Goal: Check status: Check status

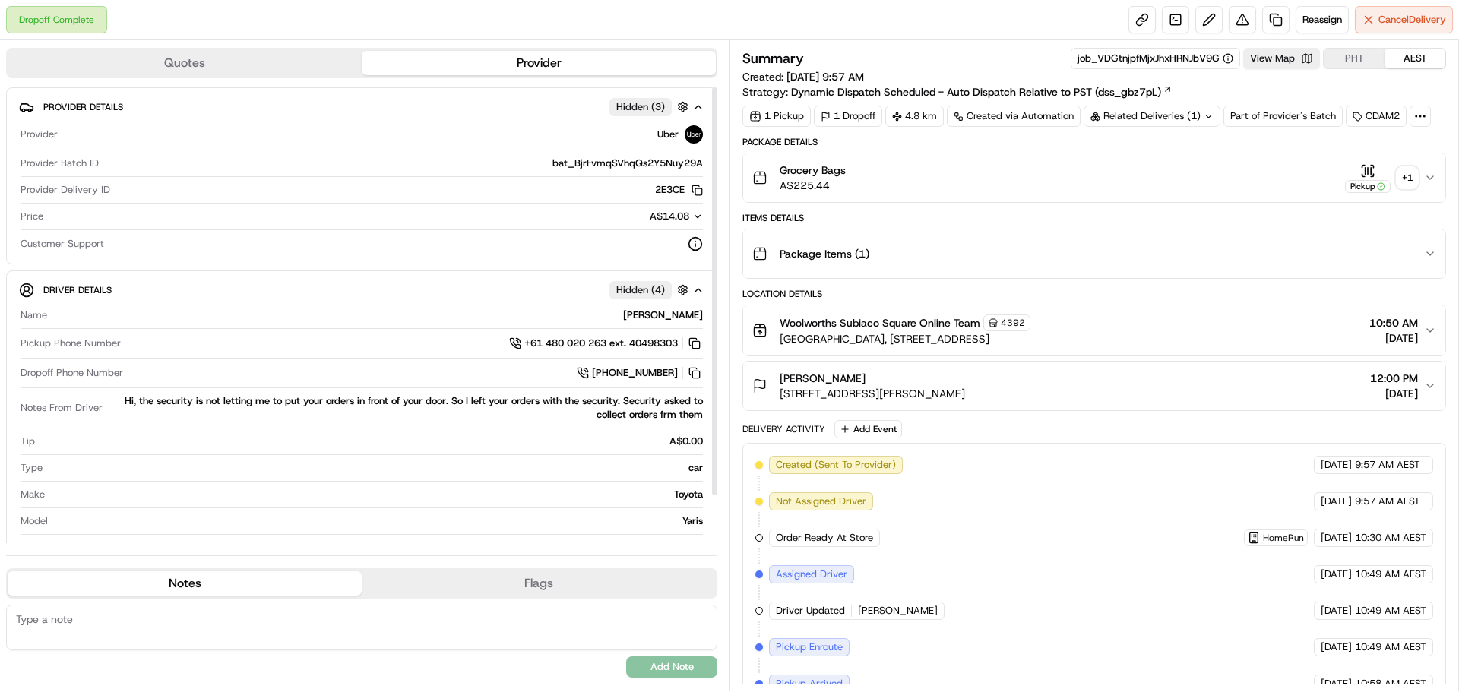
click at [1406, 176] on div "+ 1" at bounding box center [1407, 177] width 21 height 21
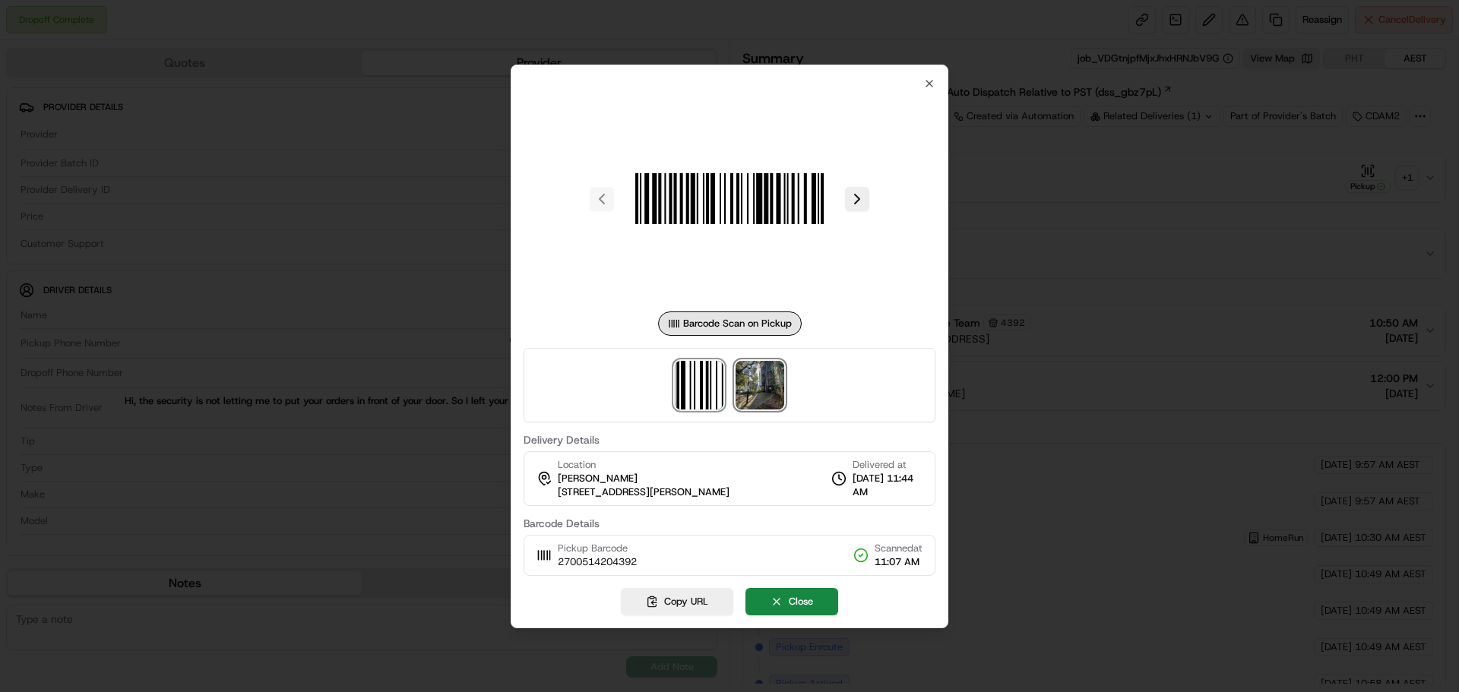
click at [754, 400] on img at bounding box center [760, 385] width 49 height 49
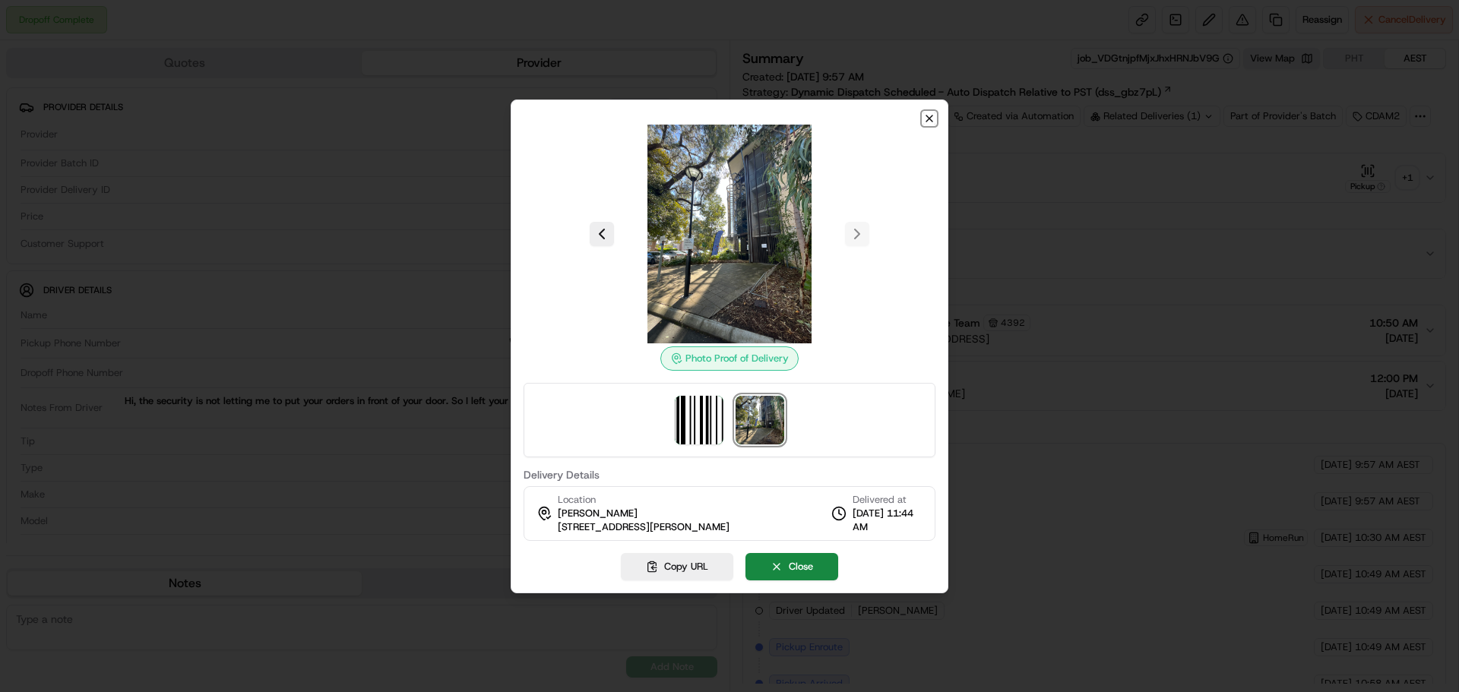
click at [926, 122] on icon "button" at bounding box center [929, 118] width 12 height 12
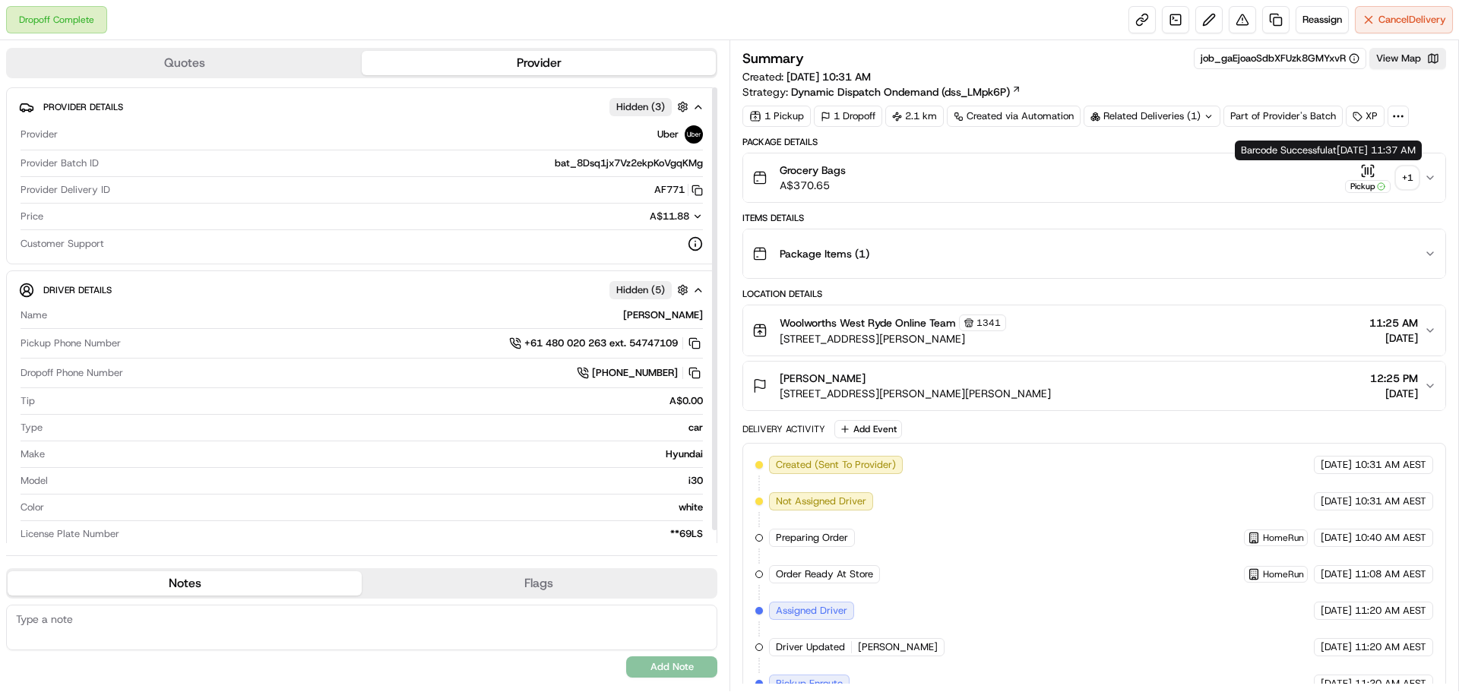
click at [1409, 172] on div "+ 1" at bounding box center [1407, 177] width 21 height 21
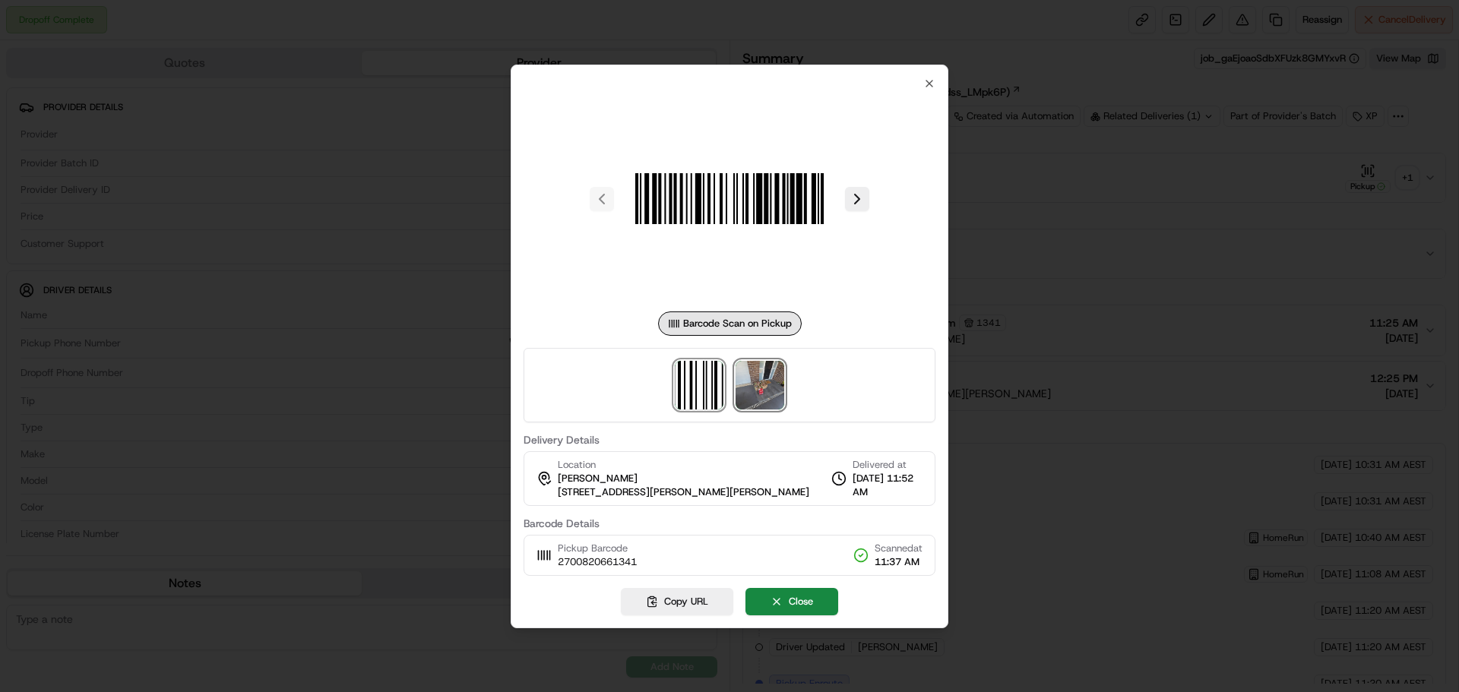
click at [770, 395] on img at bounding box center [760, 385] width 49 height 49
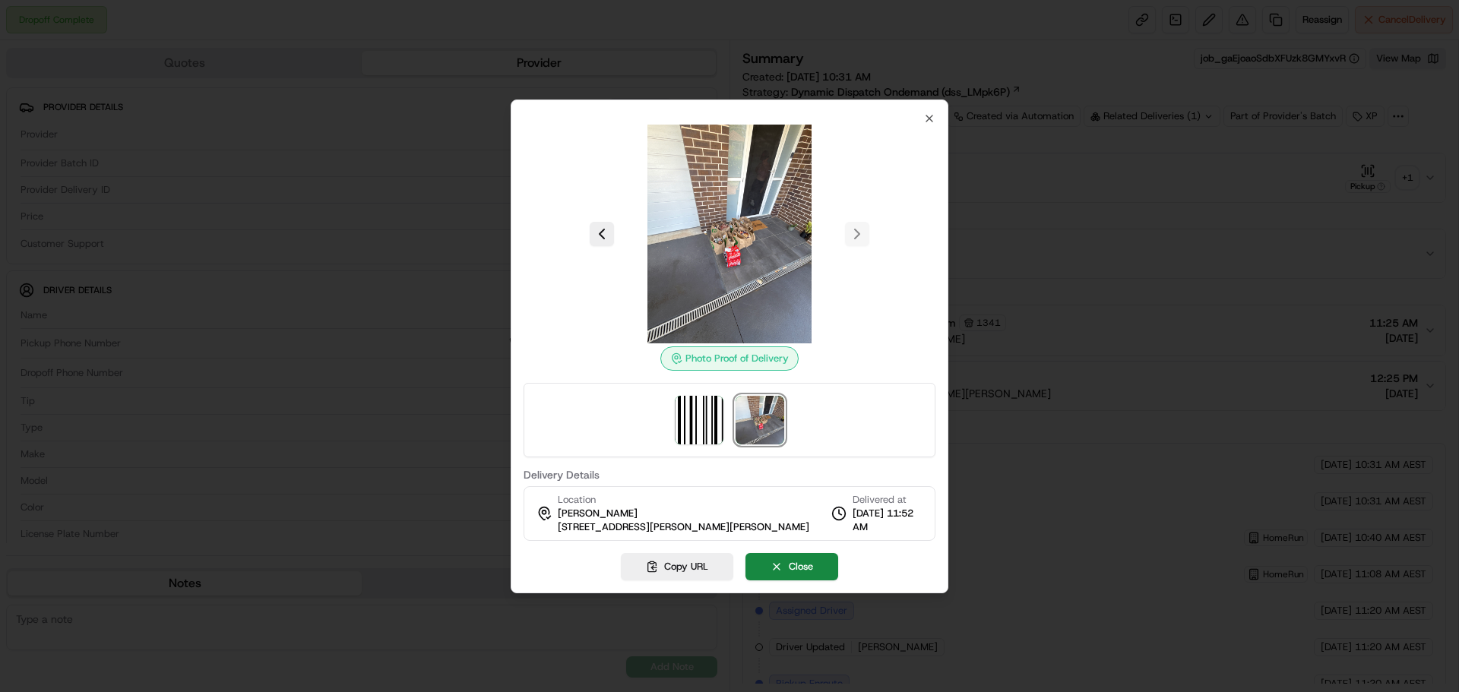
click at [930, 107] on div "Photo Proof of Delivery Delivery Details Location Sarah Velo 51B Tarrants Ave, …" at bounding box center [730, 347] width 438 height 494
click at [927, 111] on div "Photo Proof of Delivery Delivery Details Location Sarah Velo 51B Tarrants Ave, …" at bounding box center [730, 347] width 438 height 494
click at [927, 115] on icon "button" at bounding box center [929, 118] width 12 height 12
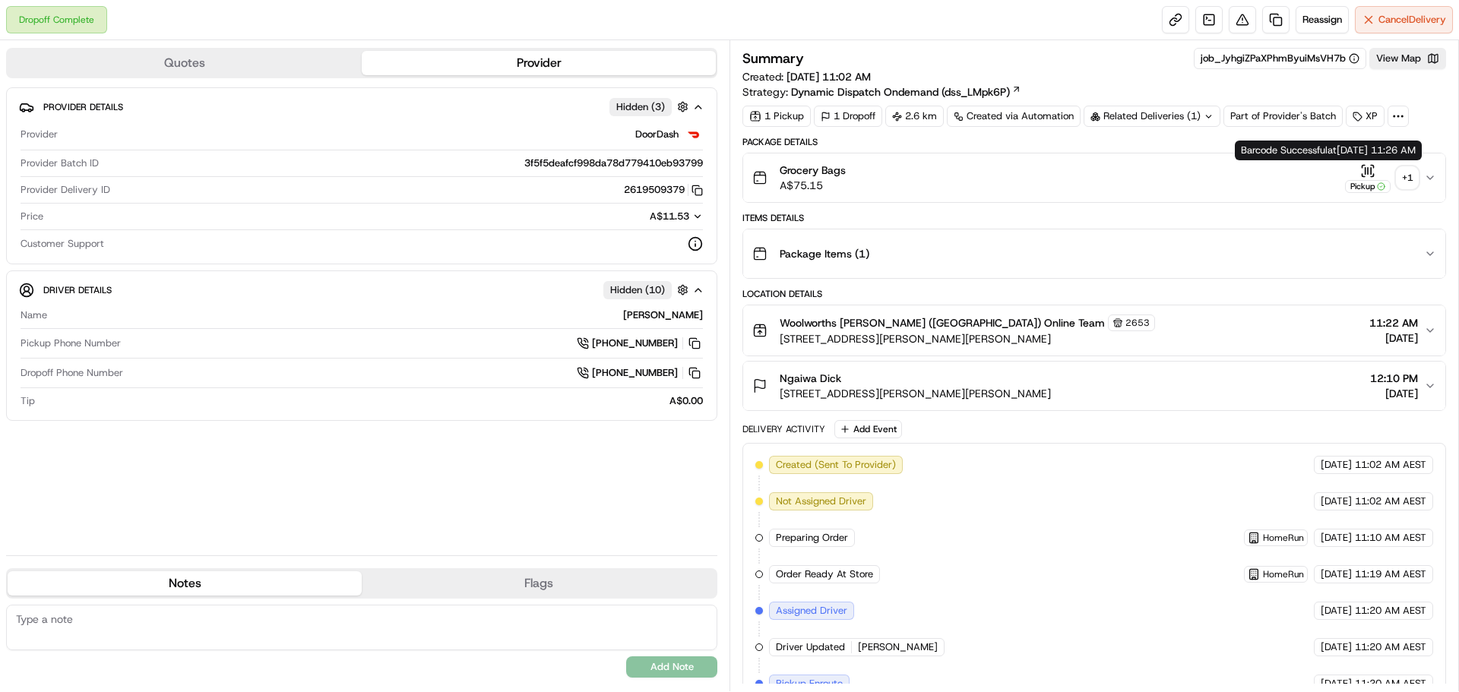
click at [1407, 173] on div "+ 1" at bounding box center [1407, 177] width 21 height 21
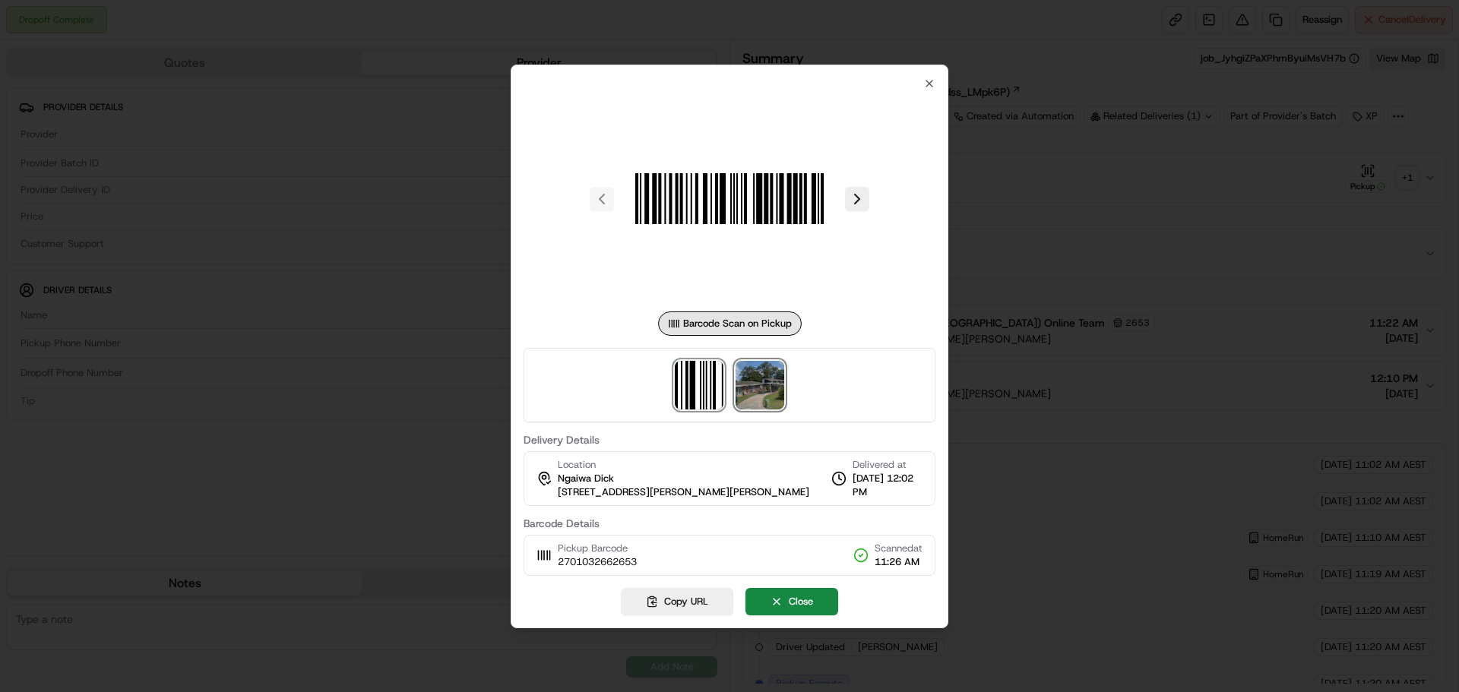
click at [752, 391] on img at bounding box center [760, 385] width 49 height 49
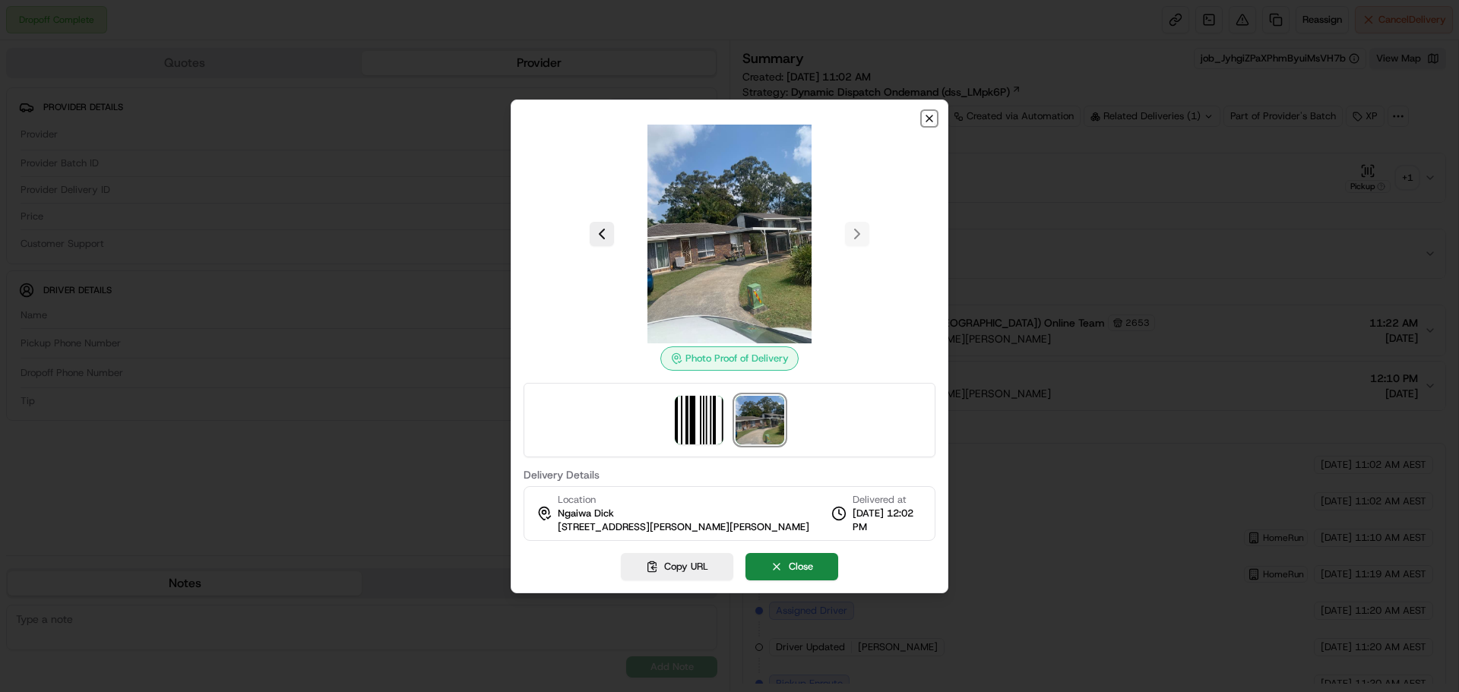
click at [928, 116] on icon "button" at bounding box center [929, 118] width 6 height 6
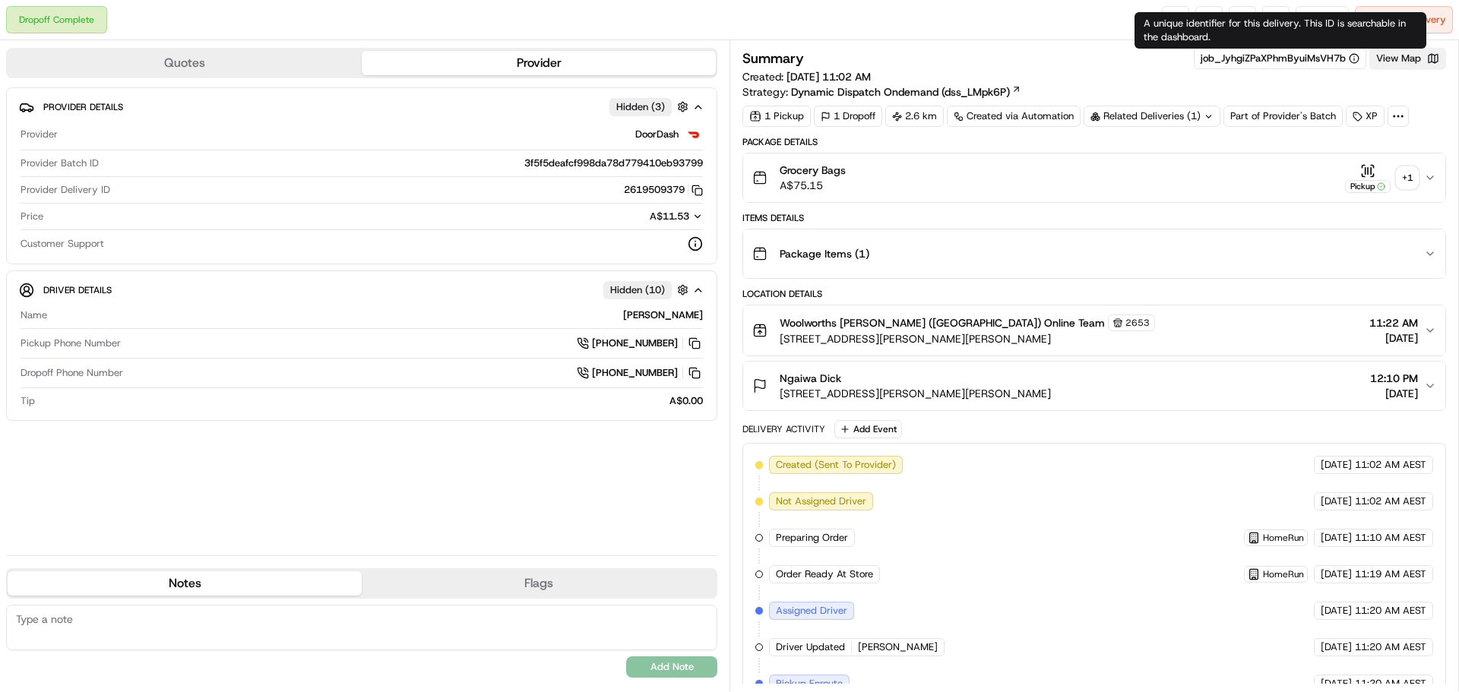
click at [1409, 55] on button "View Map" at bounding box center [1407, 58] width 77 height 21
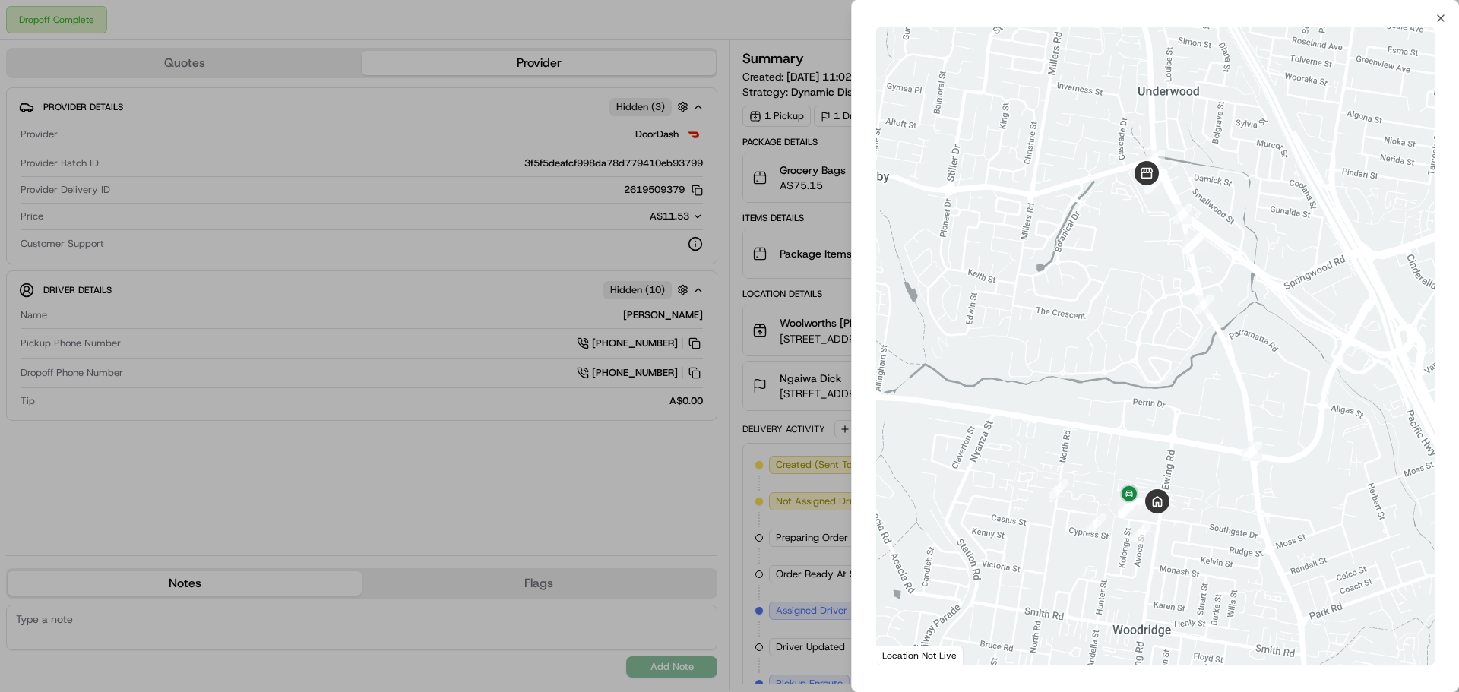
drag, startPoint x: 1151, startPoint y: 530, endPoint x: 1166, endPoint y: 524, distance: 15.7
click at [1166, 524] on div at bounding box center [1155, 346] width 559 height 638
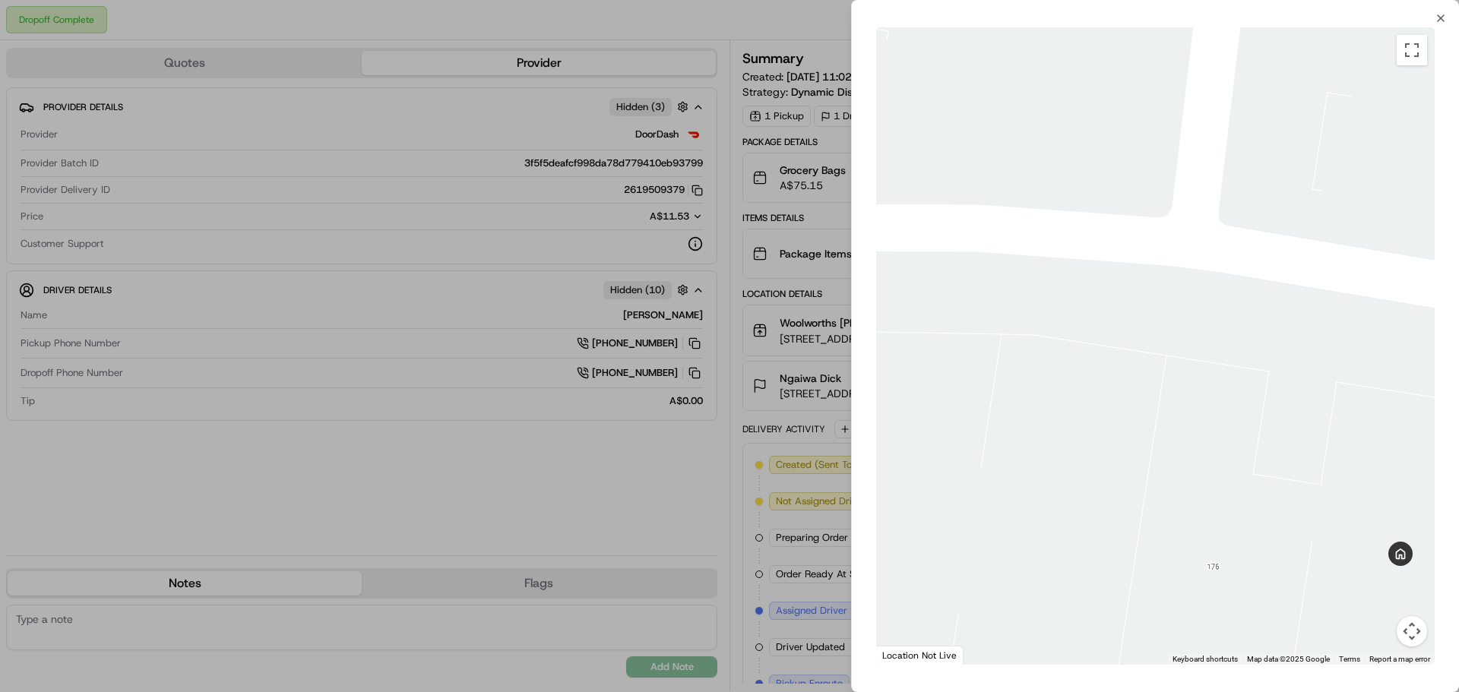
click at [328, 473] on div at bounding box center [729, 346] width 1459 height 692
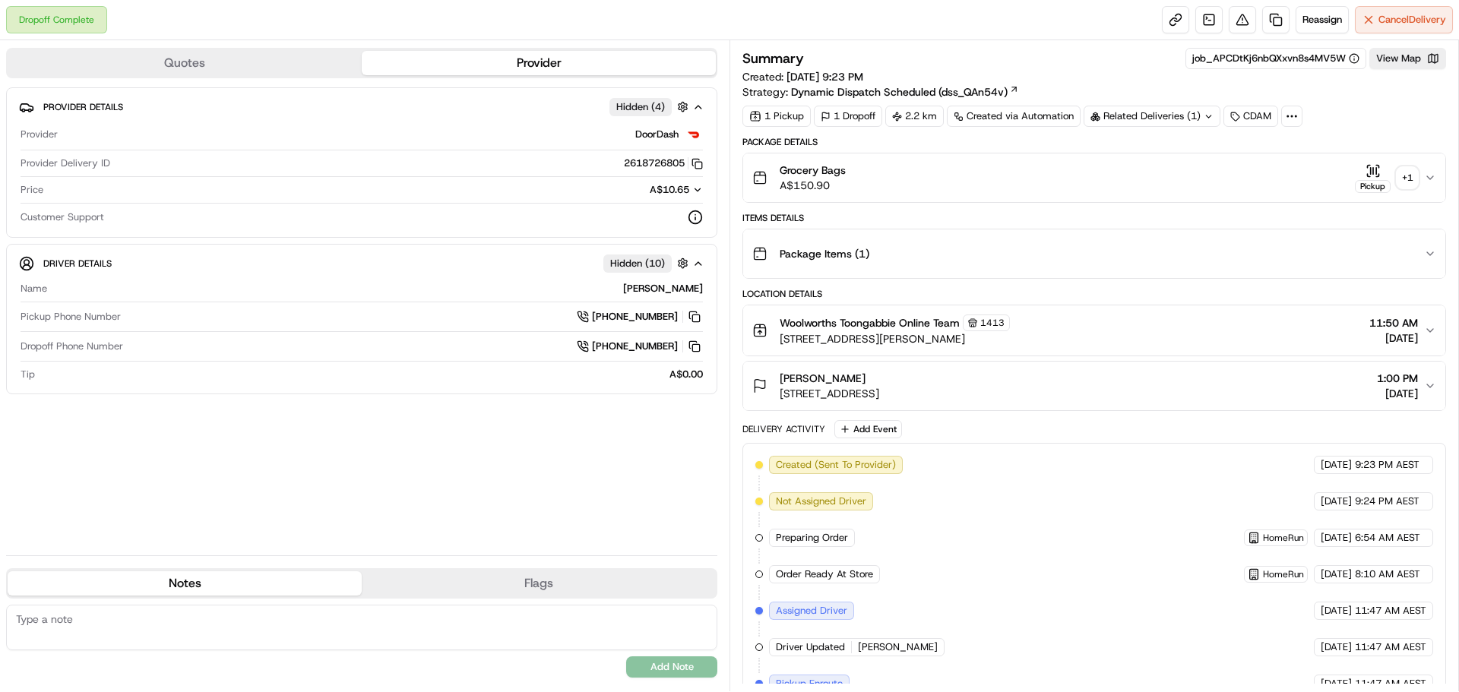
drag, startPoint x: 1424, startPoint y: 182, endPoint x: 1410, endPoint y: 173, distance: 16.4
click at [1422, 182] on button "Grocery Bags A$150.90 Pickup + 1" at bounding box center [1094, 177] width 702 height 49
click at [1410, 173] on div "+ 1" at bounding box center [1407, 177] width 21 height 21
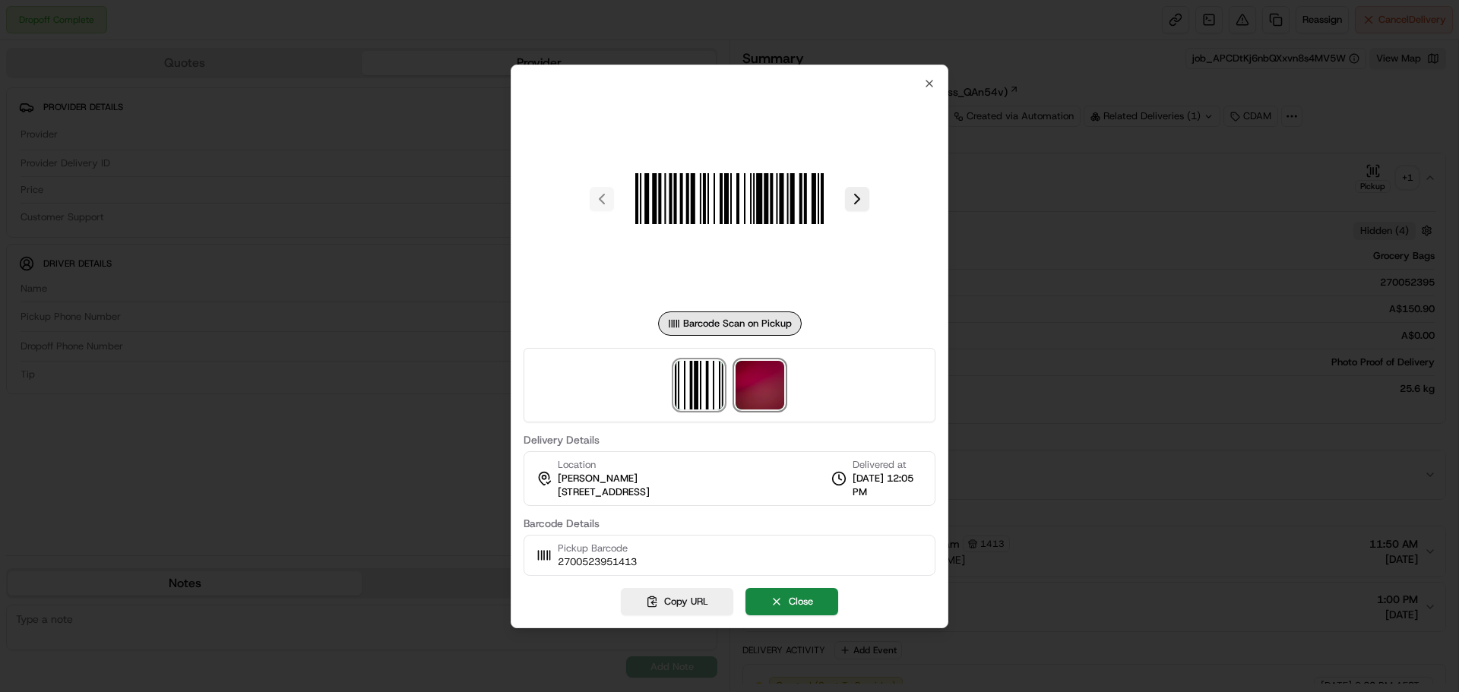
click at [748, 365] on img at bounding box center [760, 385] width 49 height 49
